Goal: Transaction & Acquisition: Obtain resource

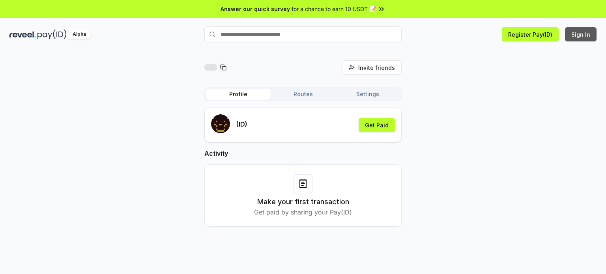
click at [576, 37] on button "Sign In" at bounding box center [581, 34] width 32 height 14
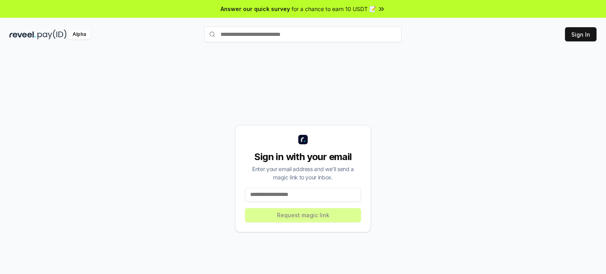
click at [330, 197] on input at bounding box center [303, 195] width 116 height 14
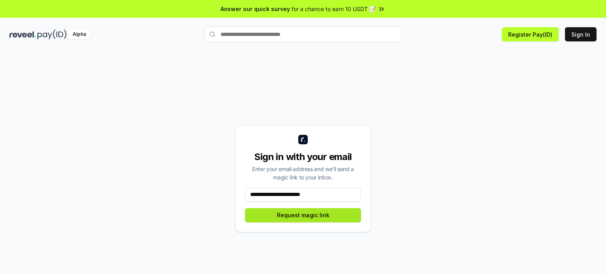
type input "**********"
click at [312, 221] on button "Request magic link" at bounding box center [303, 215] width 116 height 14
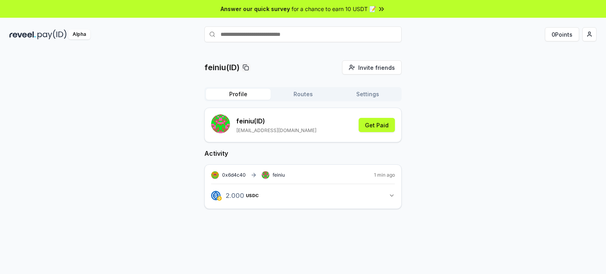
click at [393, 193] on icon "button" at bounding box center [392, 196] width 6 height 6
click at [393, 195] on icon "button" at bounding box center [392, 196] width 6 height 6
click at [589, 37] on html "Answer our quick survey for a chance to earn 10 USDT 📝 Alpha 0 Points feiniu(ID…" at bounding box center [303, 137] width 606 height 274
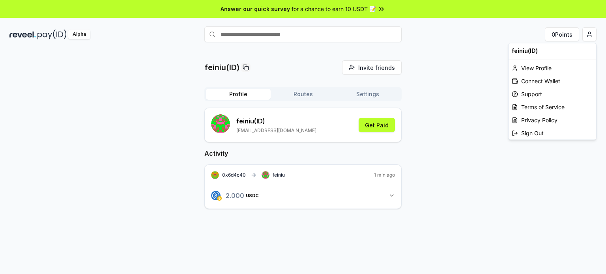
click at [247, 126] on html "Answer our quick survey for a chance to earn 10 USDT 📝 Alpha 0 Points feiniu(ID…" at bounding box center [303, 137] width 606 height 274
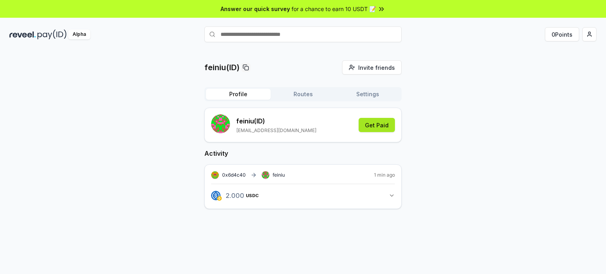
click at [384, 126] on button "Get Paid" at bounding box center [377, 125] width 36 height 14
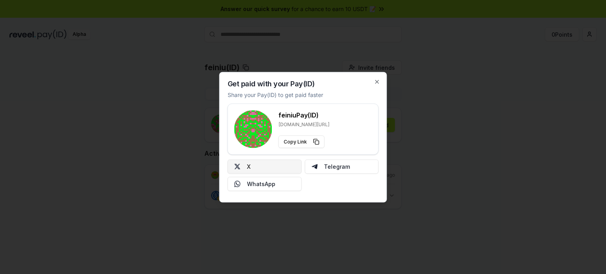
click at [260, 165] on button "X" at bounding box center [265, 166] width 74 height 14
click at [379, 81] on icon "button" at bounding box center [377, 82] width 6 height 6
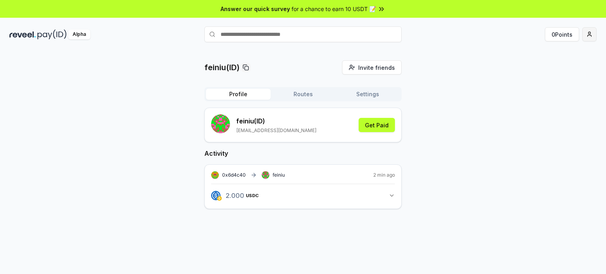
click at [588, 31] on html "Answer our quick survey for a chance to earn 10 USDT 📝 Alpha 0 Points feiniu(ID…" at bounding box center [303, 137] width 606 height 274
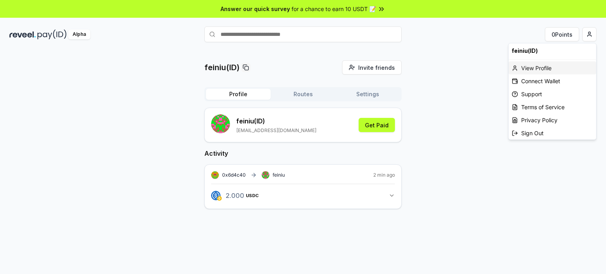
click at [573, 70] on div "View Profile" at bounding box center [553, 68] width 88 height 13
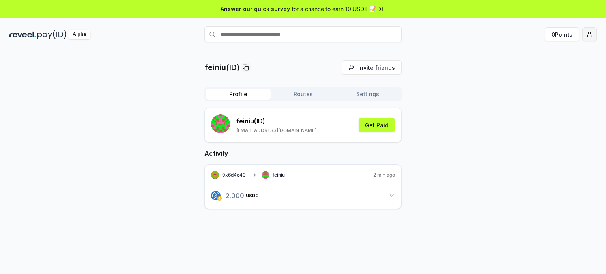
click at [585, 32] on html "Answer our quick survey for a chance to earn 10 USDT 📝 Alpha 0 Points feiniu(ID…" at bounding box center [303, 137] width 606 height 274
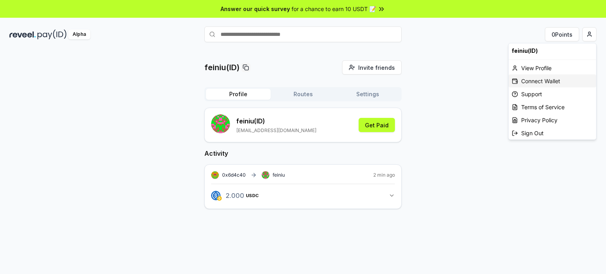
click at [563, 83] on div "Connect Wallet" at bounding box center [553, 81] width 88 height 13
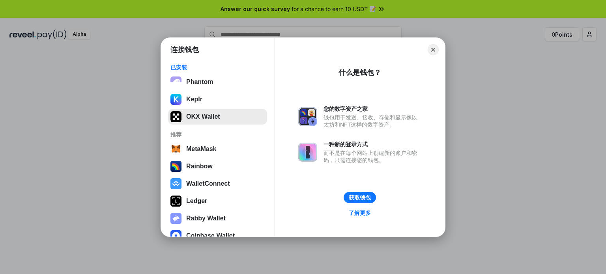
click at [212, 116] on button "OKX Wallet" at bounding box center [217, 117] width 99 height 16
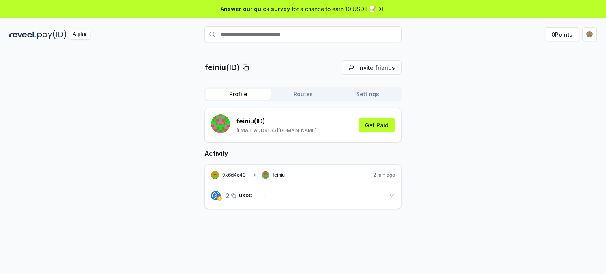
click at [241, 197] on span "USDC" at bounding box center [245, 195] width 13 height 5
click at [391, 197] on icon "button" at bounding box center [392, 196] width 6 height 6
click at [312, 93] on button "Routes" at bounding box center [303, 94] width 65 height 11
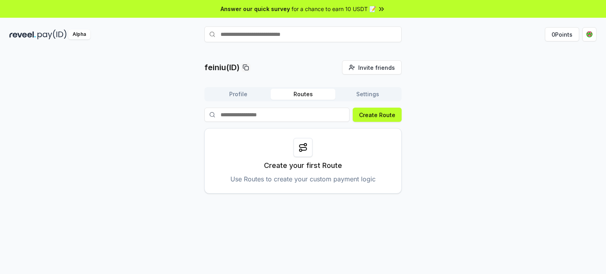
click at [249, 94] on button "Profile" at bounding box center [238, 94] width 65 height 11
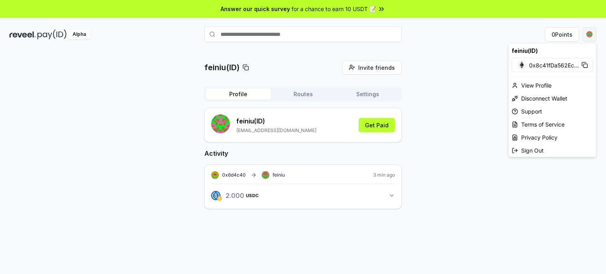
click at [589, 34] on html "Answer our quick survey for a chance to earn 10 USDT 📝 Alpha 0 Points feiniu(ID…" at bounding box center [303, 137] width 606 height 274
click at [548, 98] on div "Disconnect Wallet" at bounding box center [553, 98] width 88 height 13
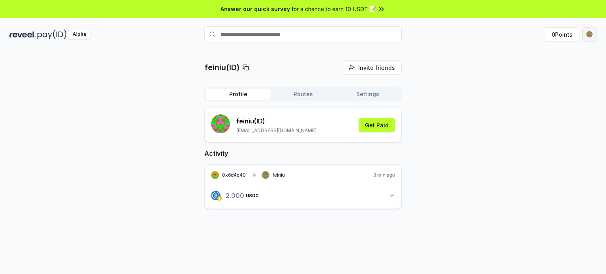
click at [588, 36] on html "Answer our quick survey for a chance to earn 10 USDT 📝 Alpha 0 Points feiniu(ID…" at bounding box center [303, 137] width 606 height 274
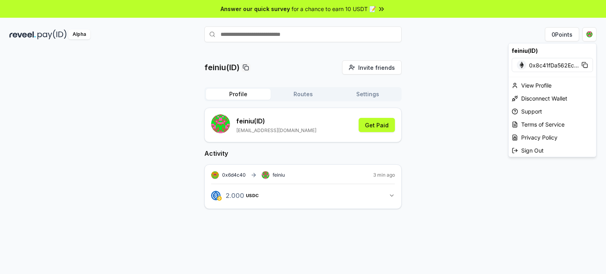
click at [452, 104] on html "Answer our quick survey for a chance to earn 10 USDT 📝 Alpha 0 Points feiniu(ID…" at bounding box center [303, 137] width 606 height 274
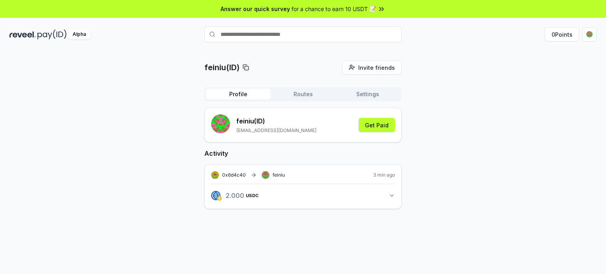
click at [235, 180] on div "0x6d4c40 feiniu 3 min ago 2.000 USDC 2 USDC" at bounding box center [302, 187] width 197 height 45
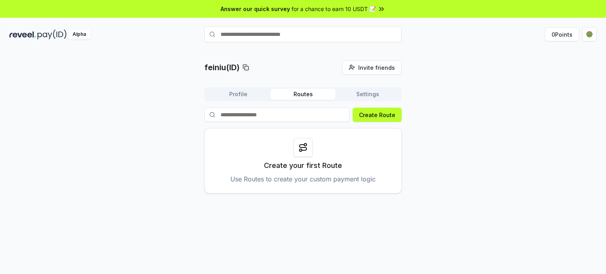
click at [310, 94] on button "Routes" at bounding box center [303, 94] width 65 height 11
click at [232, 90] on button "Profile" at bounding box center [238, 94] width 65 height 11
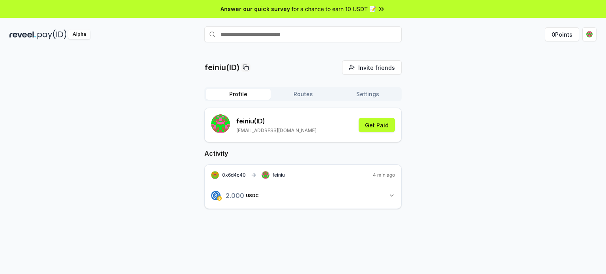
click at [362, 195] on button "2.000 USDC 2 USDC" at bounding box center [303, 195] width 184 height 13
click at [224, 133] on button "submit" at bounding box center [220, 123] width 19 height 19
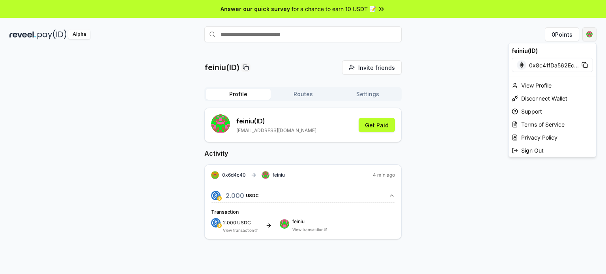
click at [588, 31] on html "Answer our quick survey for a chance to earn 10 USDT 📝 Alpha 0 Points feiniu(ID…" at bounding box center [303, 137] width 606 height 274
click at [458, 113] on html "Answer our quick survey for a chance to earn 10 USDT 📝 Alpha 0 Points feiniu(ID…" at bounding box center [303, 137] width 606 height 274
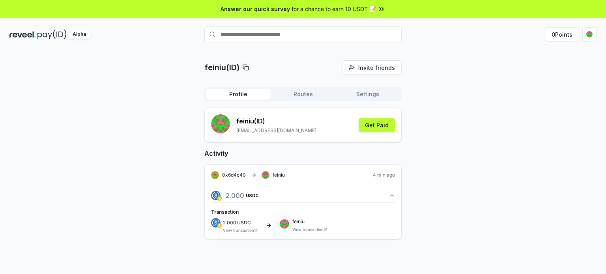
click at [327, 7] on span "for a chance to earn 10 USDT 📝" at bounding box center [334, 9] width 84 height 8
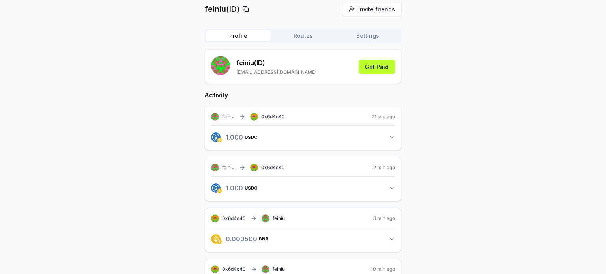
scroll to position [99, 0]
